Goal: Information Seeking & Learning: Learn about a topic

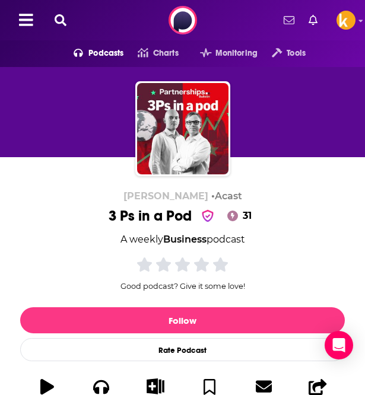
click at [62, 21] on icon at bounding box center [61, 20] width 12 height 12
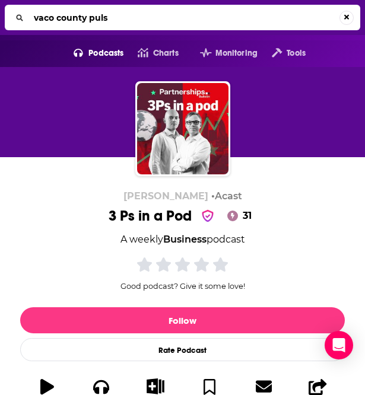
type input "vaco county pulse"
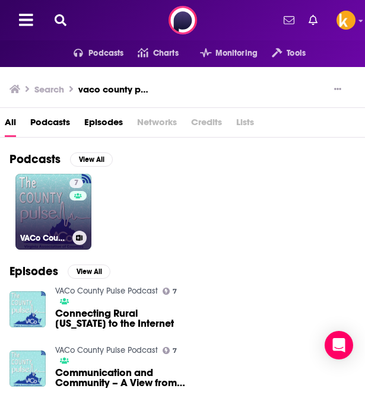
click at [53, 209] on link "7 VACo County Pulse Podcast" at bounding box center [53, 212] width 76 height 76
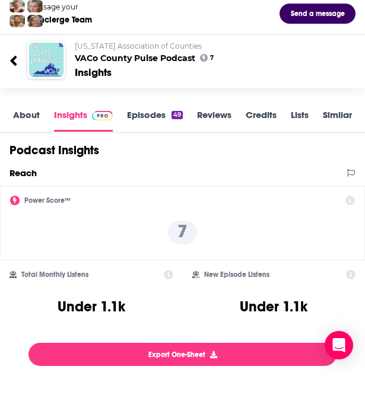
scroll to position [74, 0]
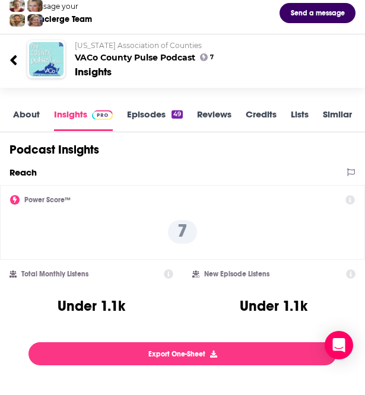
click at [152, 111] on link "Episodes 49" at bounding box center [155, 119] width 56 height 23
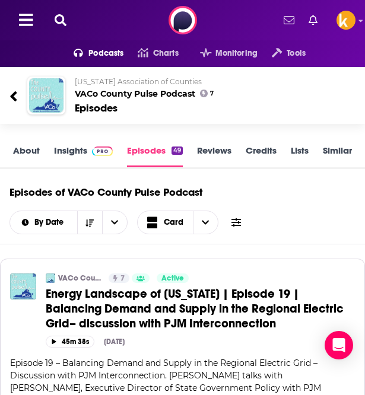
click at [66, 21] on button at bounding box center [60, 21] width 19 height 14
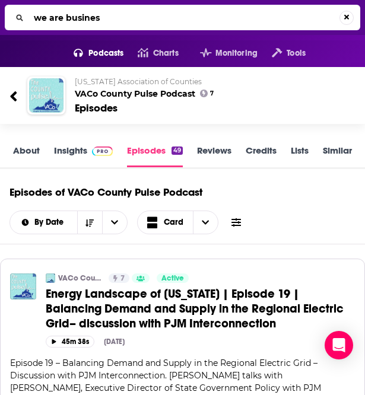
type input "we are business"
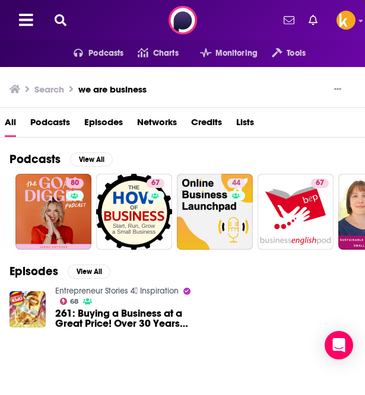
click at [57, 126] on span "Podcasts" at bounding box center [50, 125] width 40 height 24
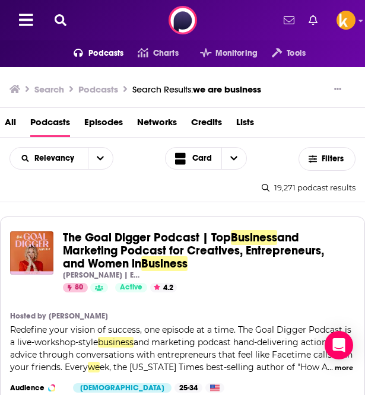
click at [229, 84] on span "we are business" at bounding box center [227, 89] width 68 height 11
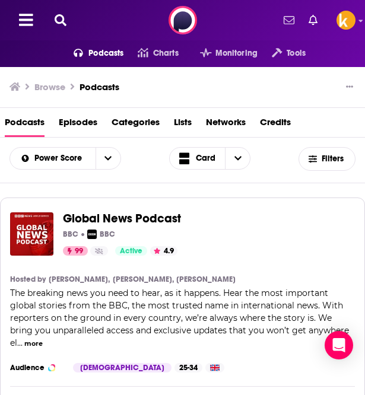
click at [58, 18] on icon at bounding box center [61, 20] width 12 height 12
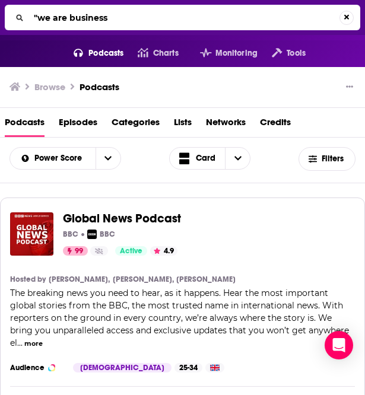
type input ""we are business""
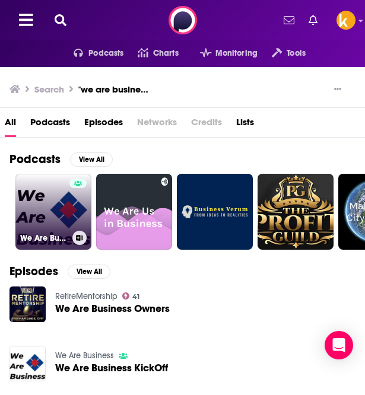
click at [53, 214] on link "We Are Business" at bounding box center [53, 212] width 76 height 76
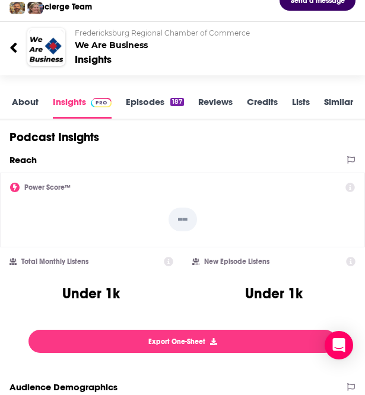
scroll to position [83, 0]
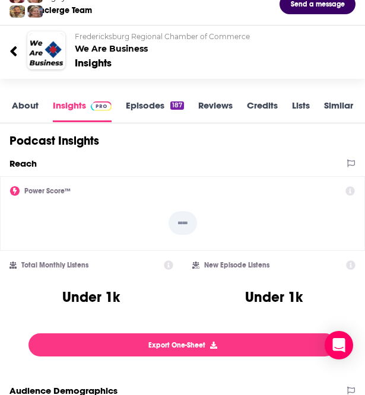
click at [139, 100] on link "Episodes 187" at bounding box center [155, 111] width 58 height 23
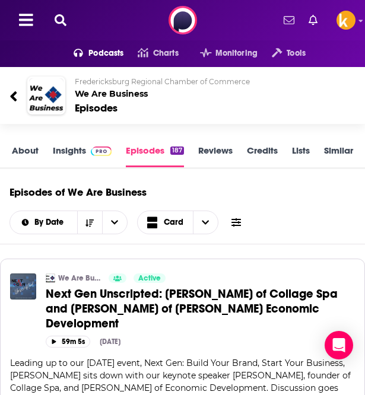
click at [20, 154] on link "About" at bounding box center [25, 156] width 27 height 23
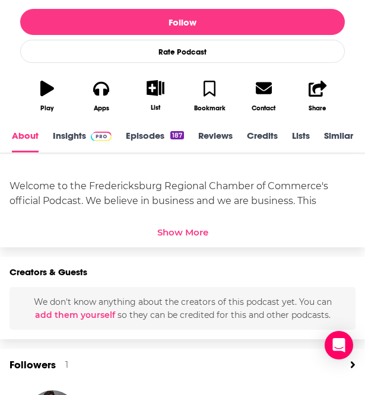
scroll to position [299, 0]
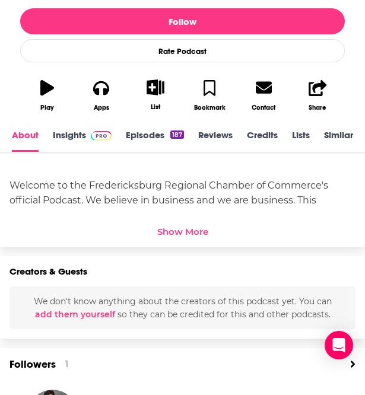
click at [175, 221] on div "Show More" at bounding box center [182, 228] width 346 height 17
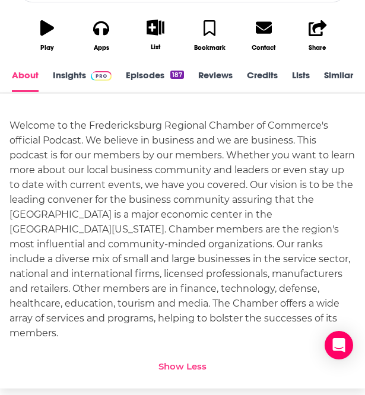
scroll to position [359, 0]
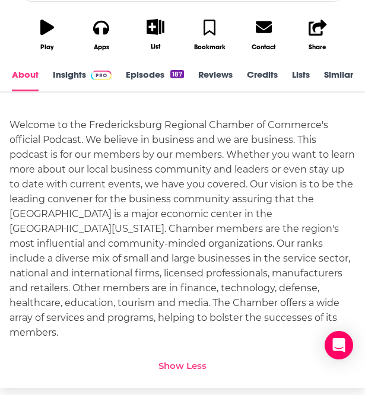
click at [184, 184] on div "Welcome to the Fredericksburg Regional Chamber of Commerce's official Podcast. …" at bounding box center [182, 228] width 346 height 222
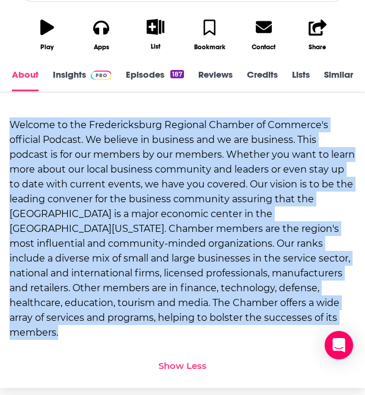
click at [184, 184] on div "Welcome to the Fredericksburg Regional Chamber of Commerce's official Podcast. …" at bounding box center [182, 228] width 346 height 222
copy div "Welcome to the Fredericksburg Regional Chamber of Commerce's official Podcast. …"
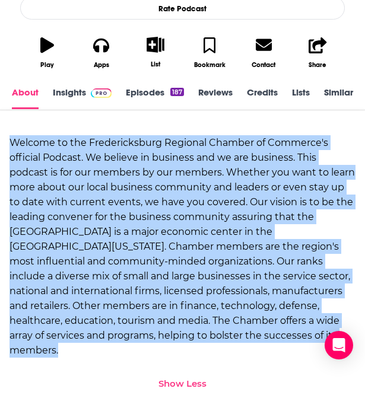
scroll to position [394, 0]
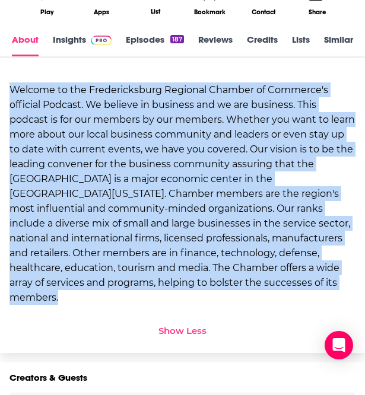
click at [74, 39] on link "Insights" at bounding box center [82, 45] width 59 height 23
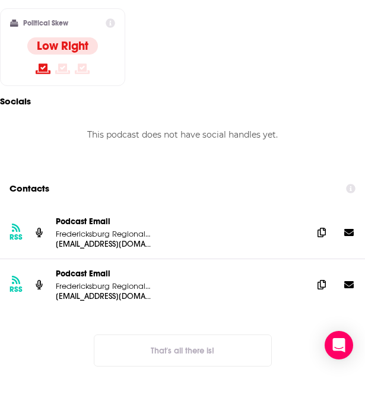
scroll to position [900, 0]
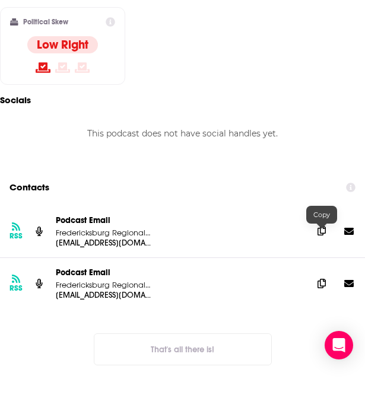
click at [321, 235] on icon at bounding box center [321, 230] width 8 height 9
click at [323, 287] on icon at bounding box center [321, 282] width 8 height 9
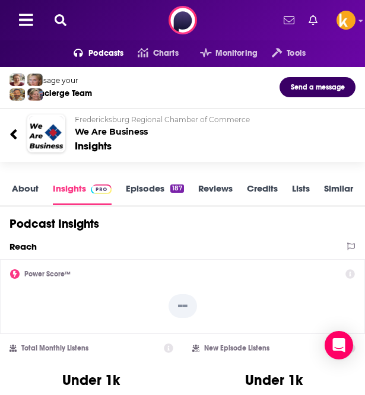
scroll to position [30, 0]
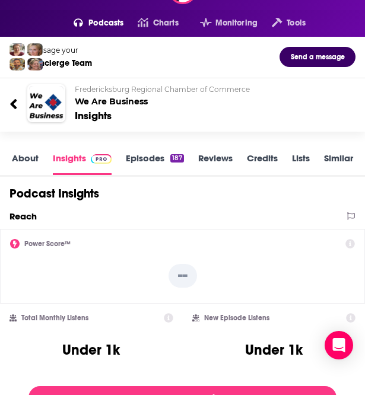
click at [19, 110] on div at bounding box center [18, 103] width 18 height 28
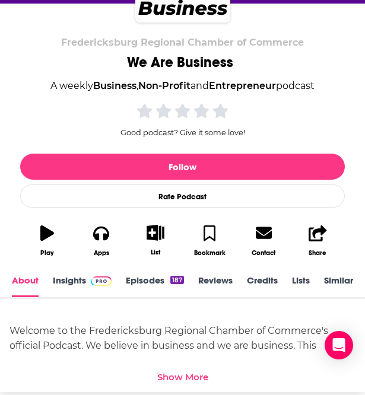
scroll to position [221, 0]
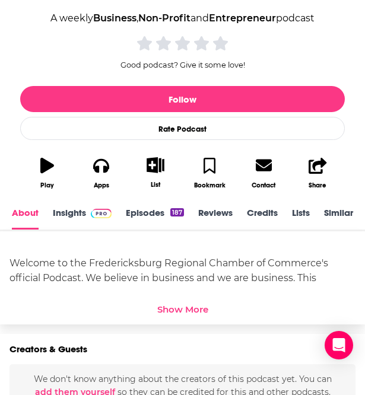
click at [170, 210] on div "187" at bounding box center [177, 212] width 14 height 8
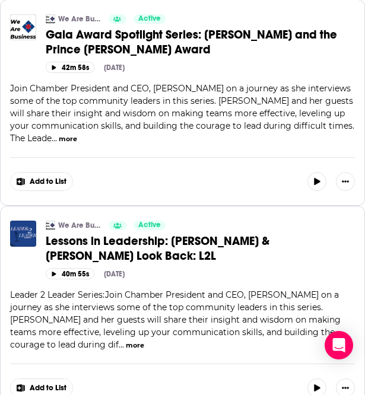
scroll to position [1918, 0]
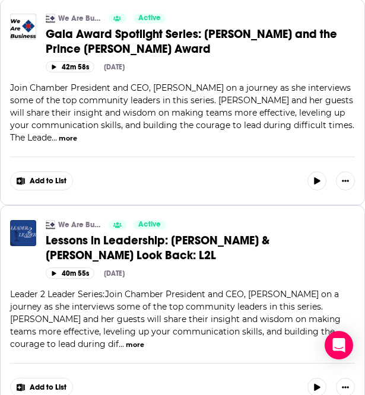
click at [88, 233] on span "Lessons in Leadership: [PERSON_NAME] & [PERSON_NAME] Look Back: L2L" at bounding box center [157, 248] width 223 height 30
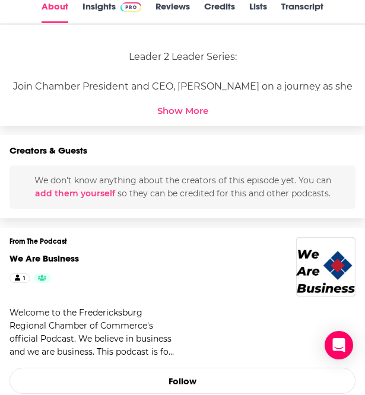
scroll to position [488, 0]
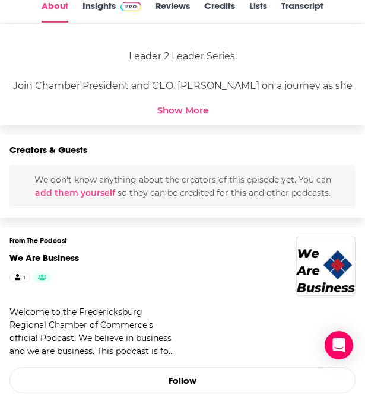
click at [172, 107] on div "Show More" at bounding box center [182, 109] width 51 height 11
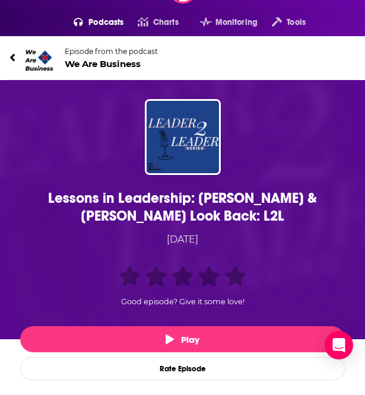
scroll to position [0, 0]
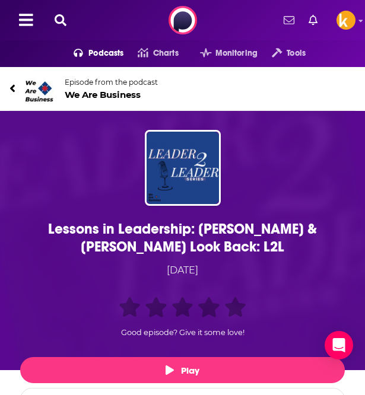
click at [20, 88] on link "Episode from the podcast We Are Business" at bounding box center [182, 89] width 346 height 28
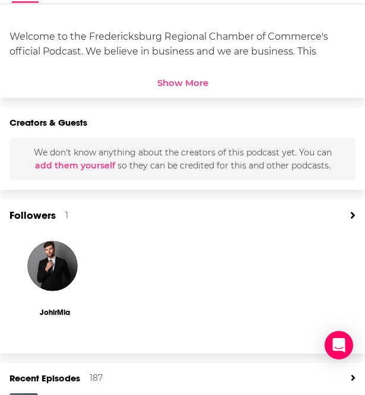
scroll to position [326, 0]
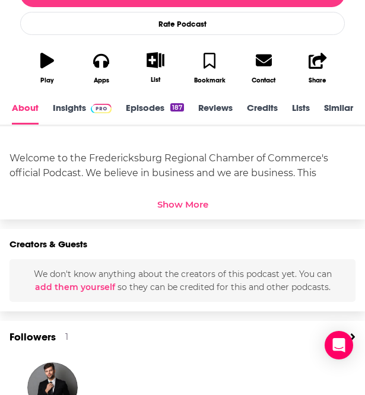
click at [149, 109] on link "Episodes 187" at bounding box center [155, 113] width 58 height 23
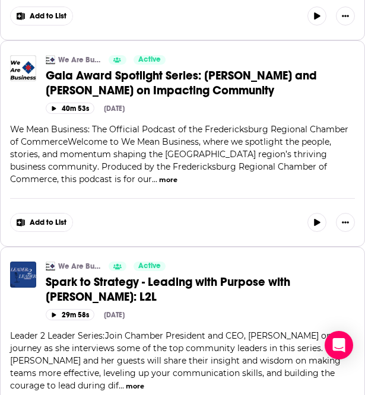
scroll to position [840, 0]
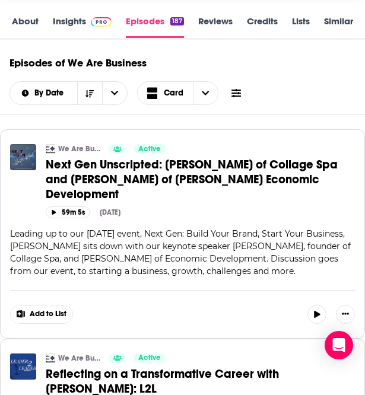
scroll to position [0, 0]
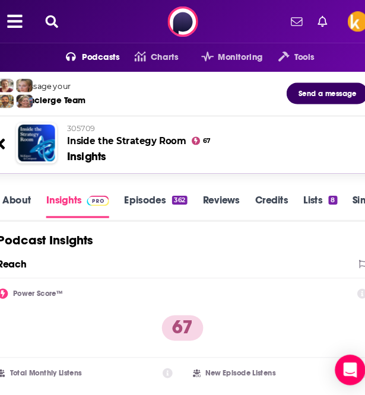
click at [33, 188] on link "About" at bounding box center [27, 192] width 27 height 23
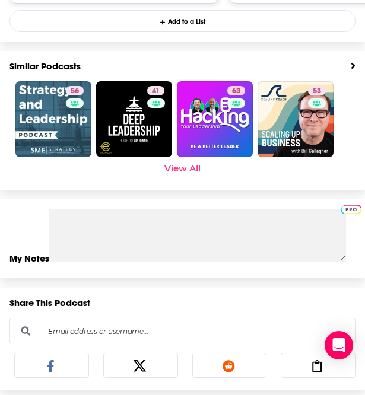
scroll to position [1540, 0]
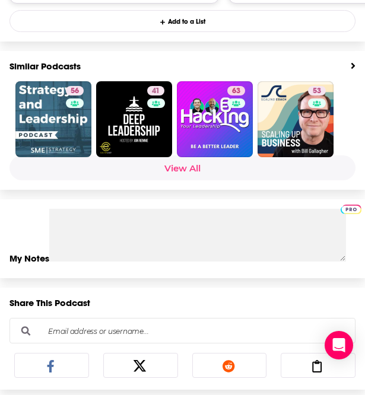
click at [192, 166] on link "View All" at bounding box center [182, 167] width 346 height 25
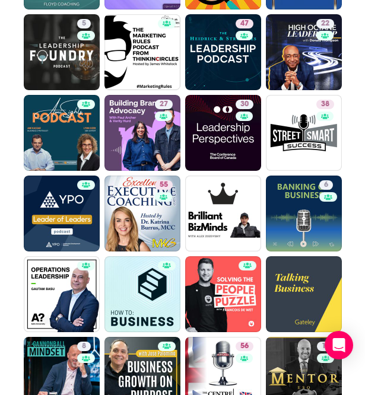
scroll to position [1297, 0]
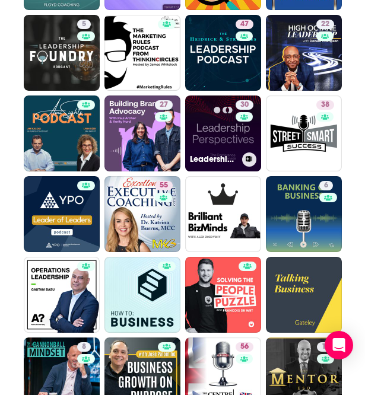
click at [213, 129] on link "30 Leadership Perspectives" at bounding box center [223, 133] width 76 height 76
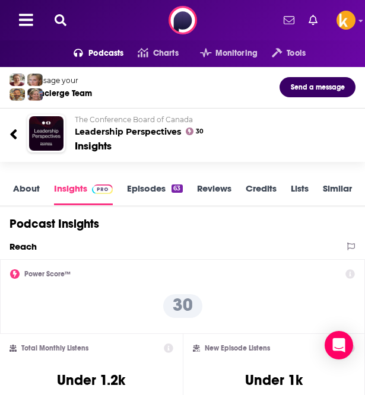
click at [21, 133] on div at bounding box center [18, 133] width 18 height 28
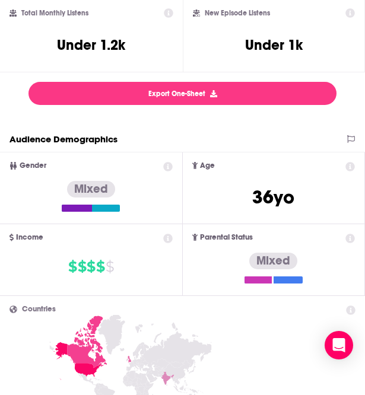
scroll to position [197, 0]
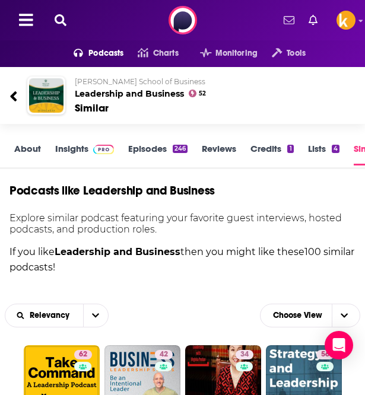
click at [56, 14] on icon at bounding box center [61, 20] width 12 height 12
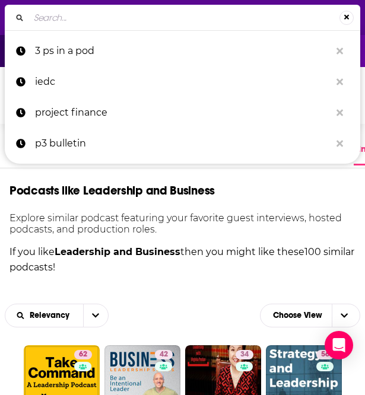
click at [80, 23] on input "Search..." at bounding box center [184, 17] width 310 height 19
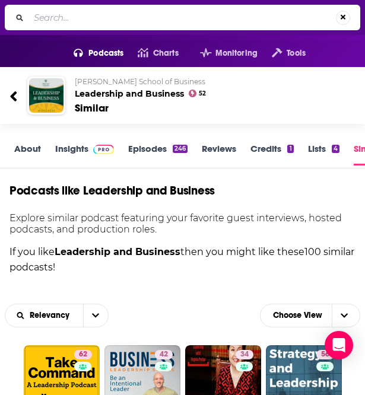
click at [135, 15] on input "Search..." at bounding box center [182, 17] width 306 height 19
type input "shovel talk"
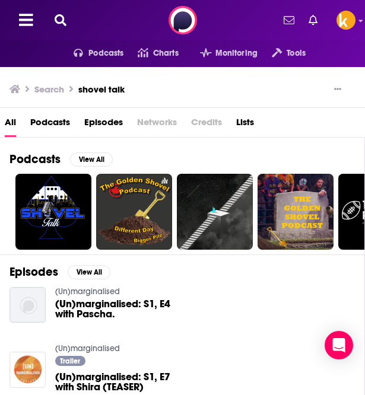
click at [66, 23] on icon at bounding box center [61, 20] width 12 height 12
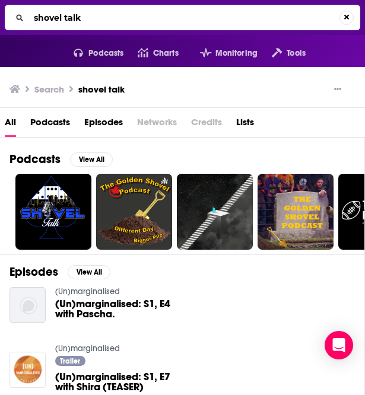
click at [68, 22] on input "shovel talk" at bounding box center [184, 17] width 310 height 19
type input "loudounpossibe"
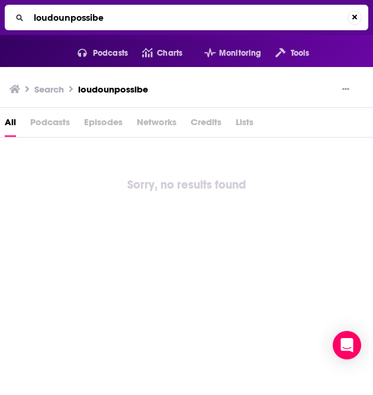
click at [66, 20] on input "loudounpossibe" at bounding box center [188, 17] width 319 height 19
